Goal: Find specific page/section: Find specific page/section

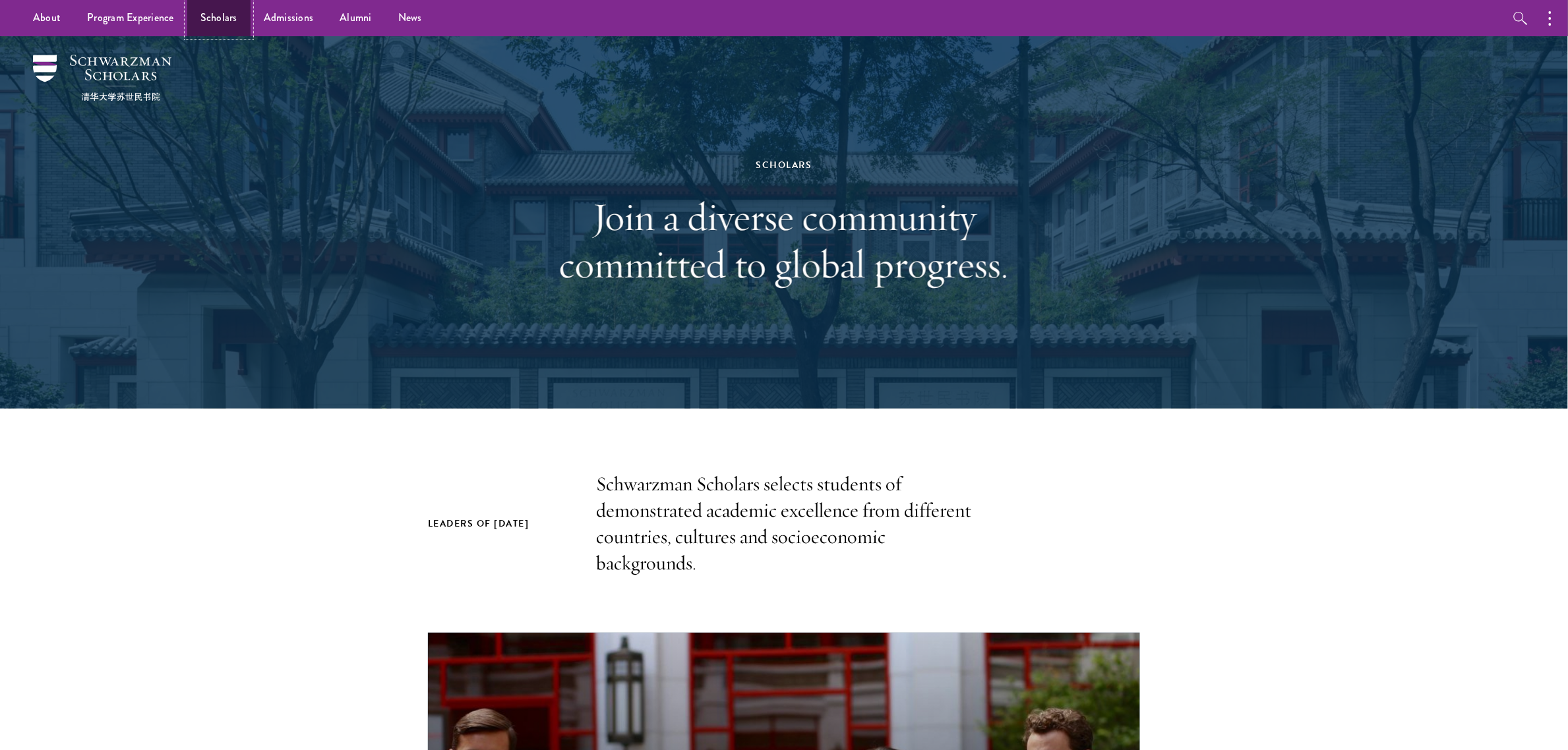
click at [228, 8] on link "Scholars" at bounding box center [219, 18] width 64 height 36
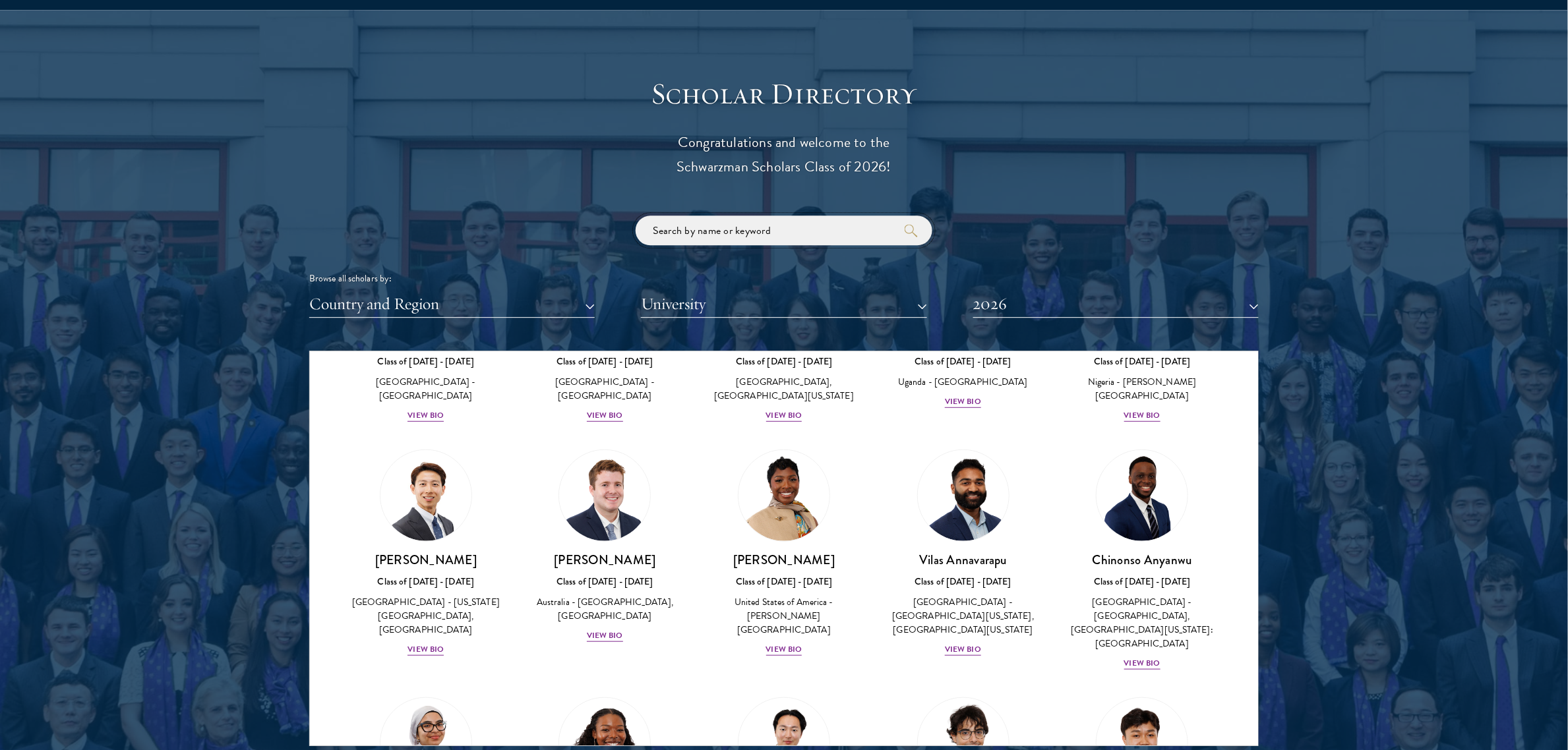
click at [865, 232] on input "search" at bounding box center [784, 230] width 297 height 29
click at [1032, 311] on button "2026" at bounding box center [1116, 305] width 285 height 27
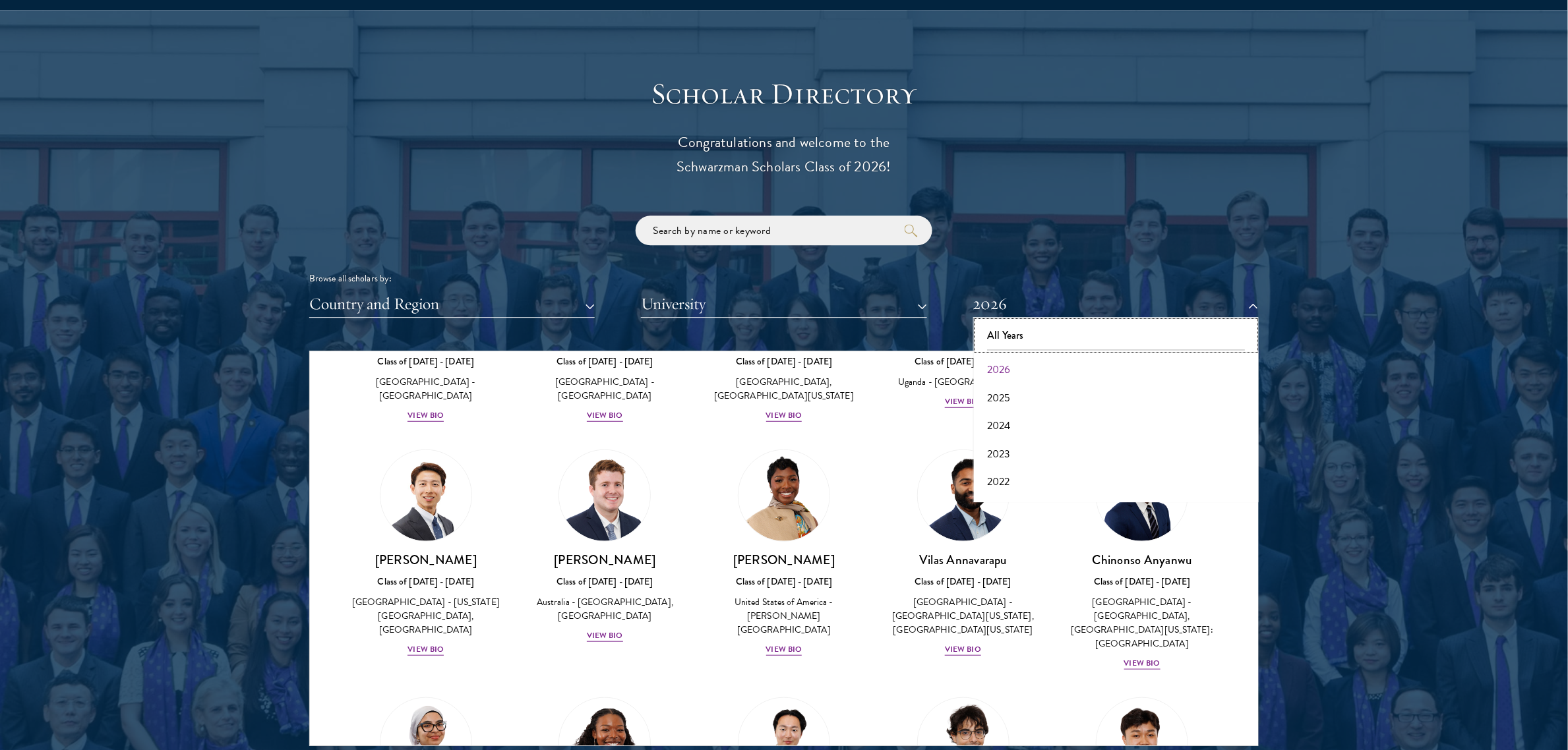
click at [1030, 335] on button "All Years" at bounding box center [1116, 335] width 278 height 28
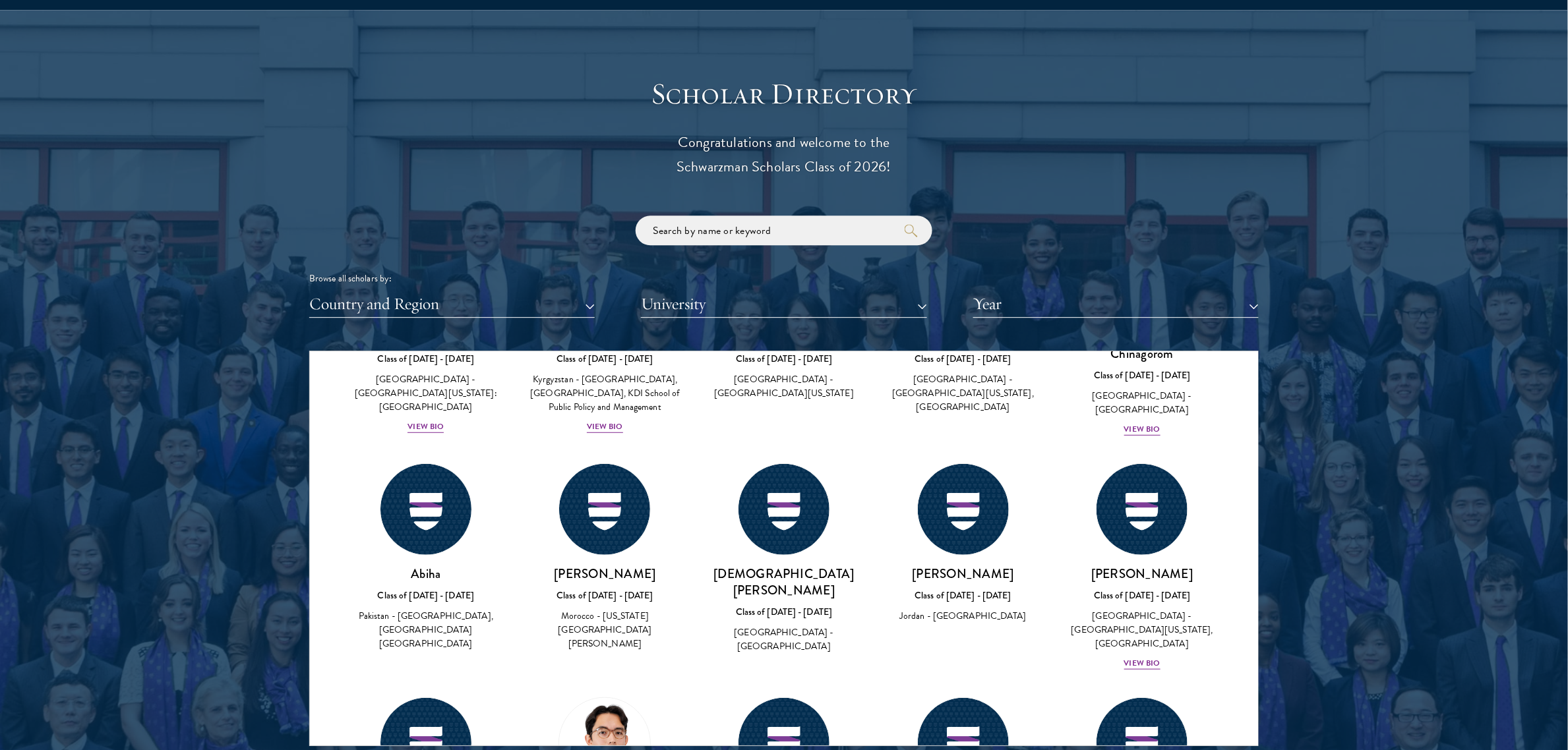
scroll to position [852, 0]
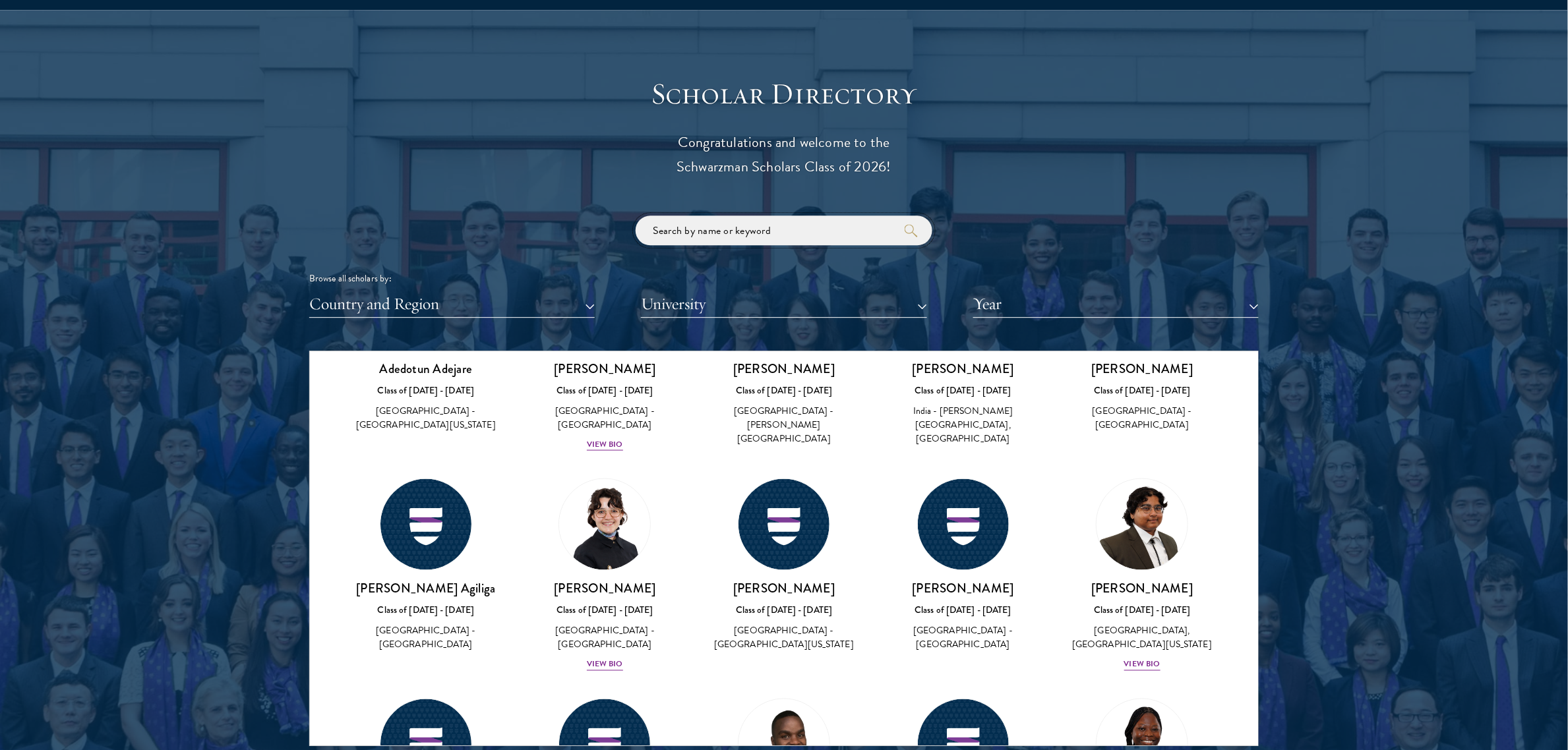
click at [746, 228] on input "search" at bounding box center [784, 230] width 297 height 29
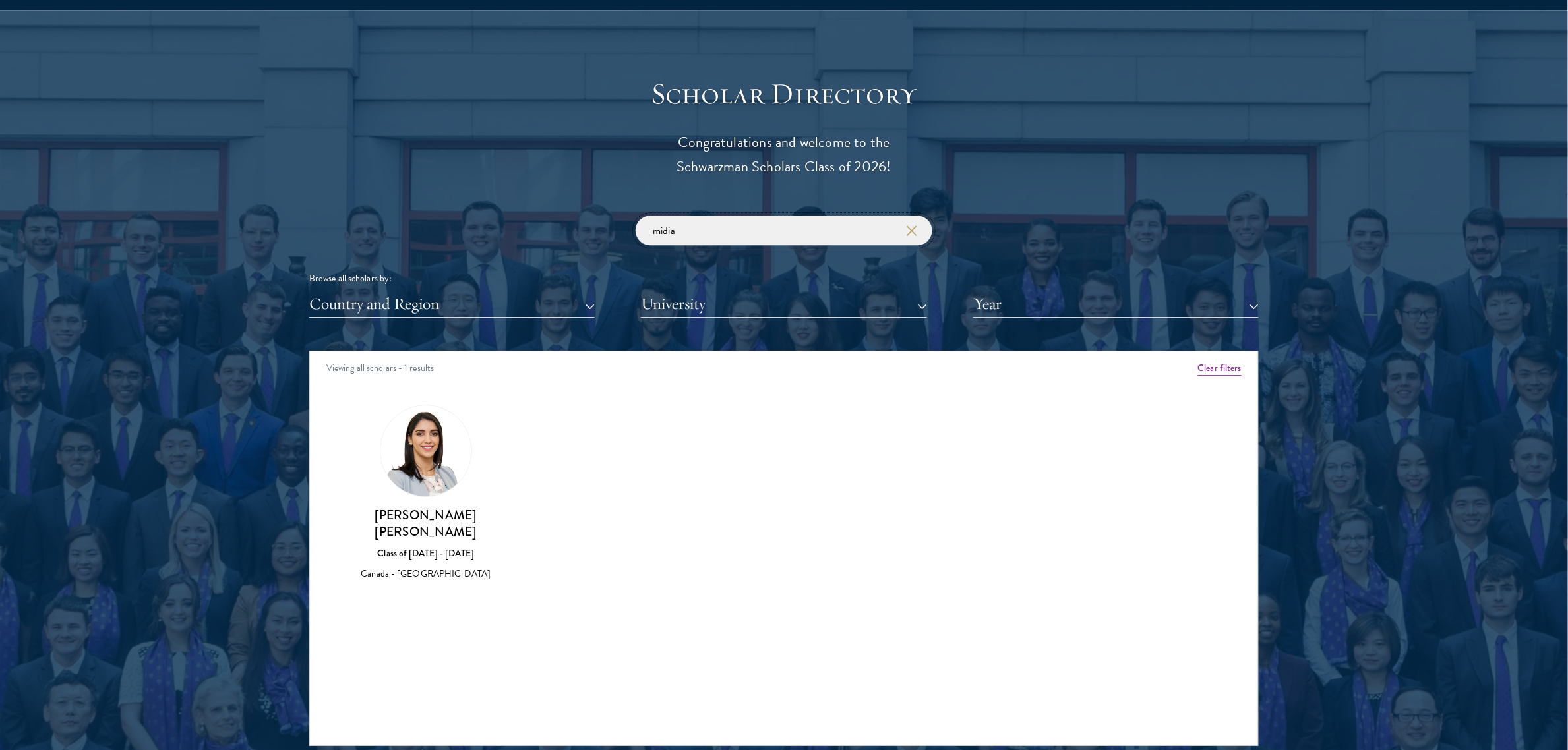
type input "midia"
